Goal: Navigation & Orientation: Find specific page/section

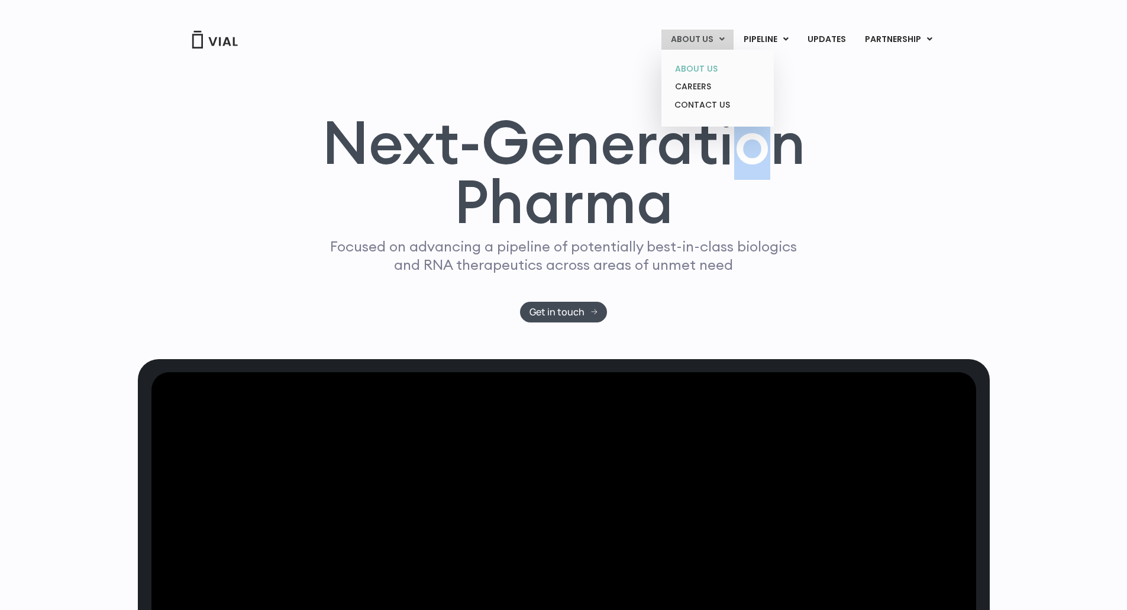
click at [694, 69] on link "ABOUT US" at bounding box center [718, 69] width 104 height 18
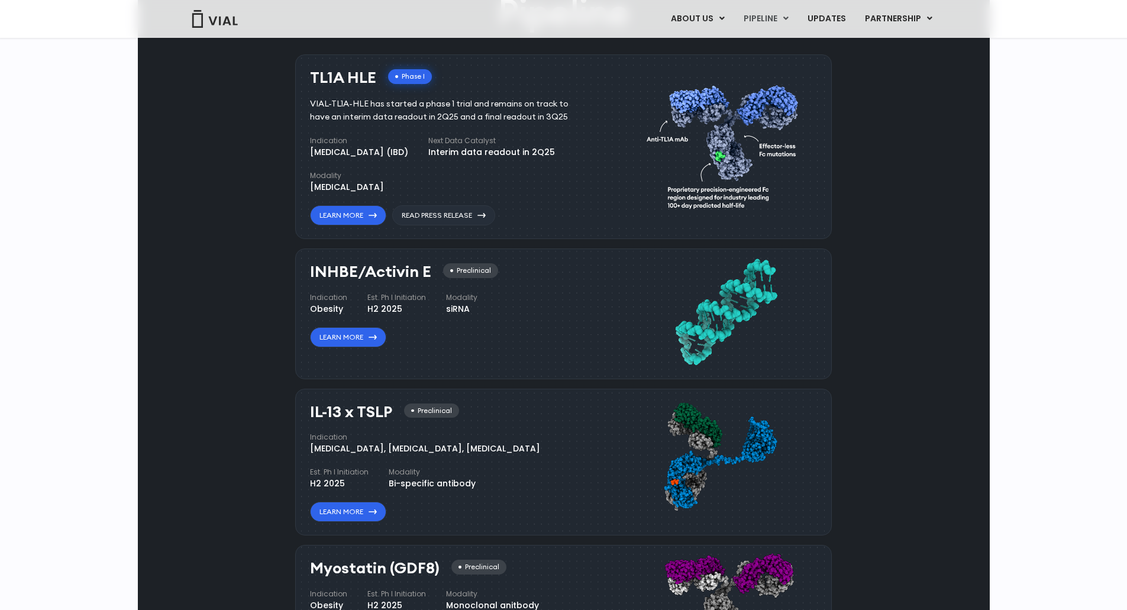
scroll to position [723, 0]
